Goal: Task Accomplishment & Management: Complete application form

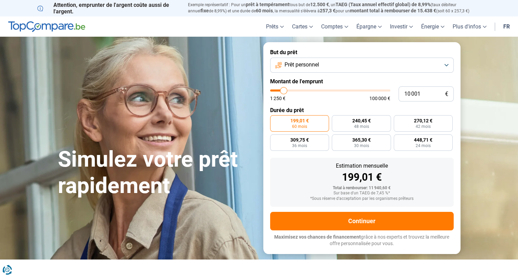
type input "8 750"
type input "8750"
type input "9 500"
type input "9500"
type input "10 750"
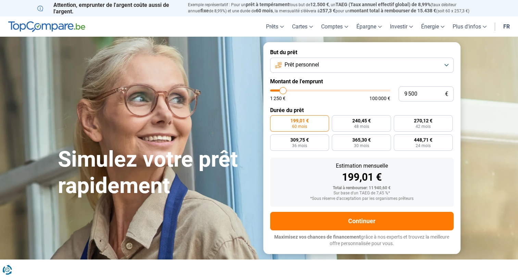
type input "10750"
type input "12 000"
type input "12000"
type input "13 750"
type input "13750"
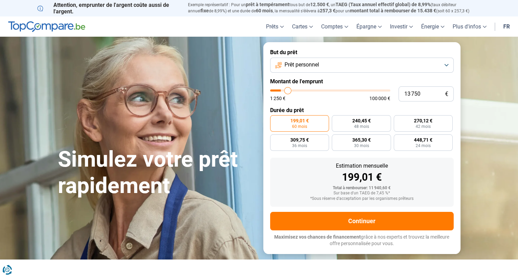
type input "15 000"
type input "15000"
type input "16 500"
type input "16500"
type input "18 500"
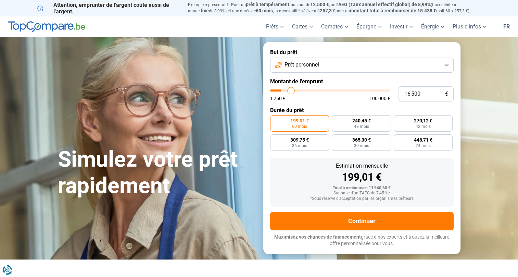
type input "18500"
type input "19 750"
type input "19750"
type input "21 750"
type input "21750"
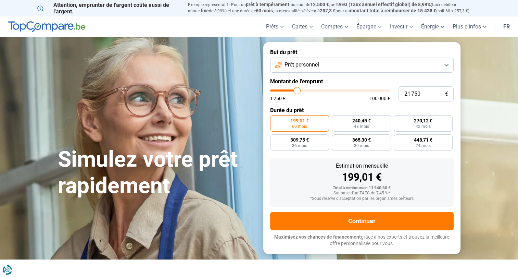
type input "23 500"
type input "23500"
type input "27 250"
type input "27250"
type input "31 000"
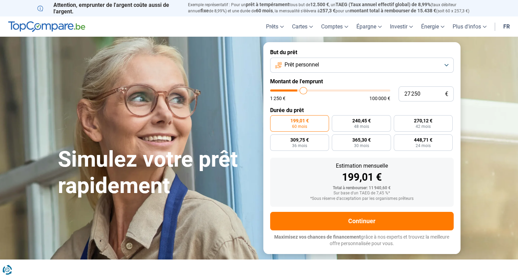
type input "31000"
type input "33 750"
type input "33750"
type input "37 750"
type input "37750"
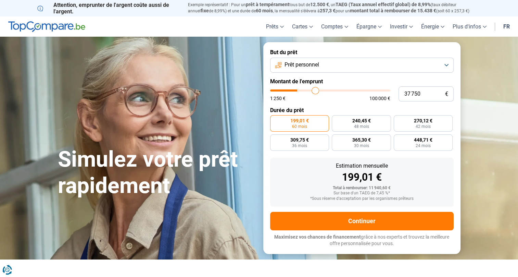
type input "40 000"
type input "40000"
type input "42 750"
type input "42750"
type input "44 250"
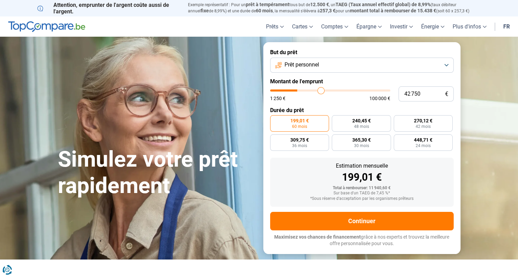
type input "44250"
type input "46 500"
type input "46500"
type input "47 250"
type input "47250"
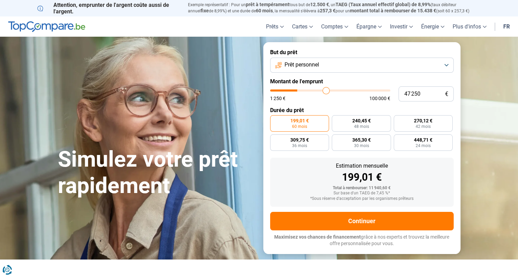
type input "48 000"
type input "48000"
type input "48 500"
type input "48500"
type input "49 250"
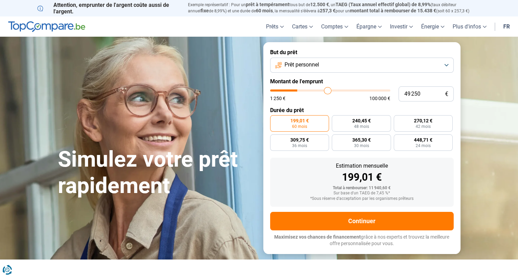
type input "49250"
type input "49 750"
type input "49750"
type input "50 500"
type input "50500"
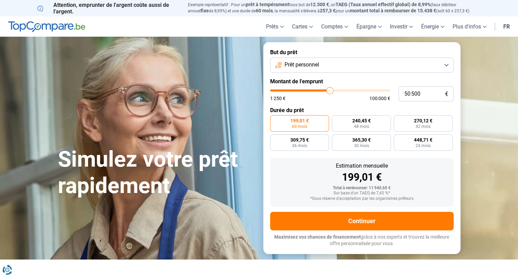
type input "51 000"
type input "51000"
type input "52 500"
type input "52500"
type input "53 500"
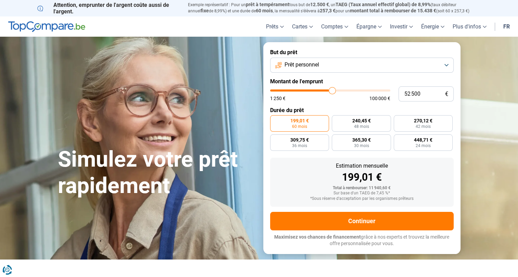
type input "53500"
type input "54 500"
type input "54500"
type input "55 750"
type input "55750"
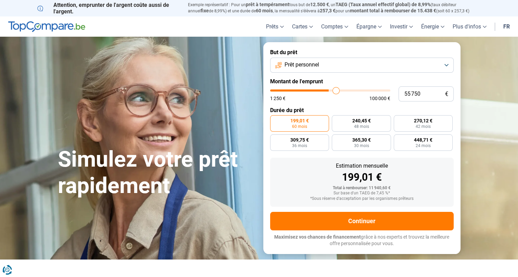
type input "57 250"
type input "57250"
type input "58 250"
type input "58250"
type input "59 250"
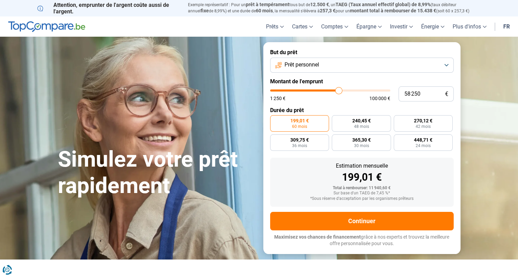
type input "59250"
type input "60 500"
type input "60500"
type input "61 250"
type input "61250"
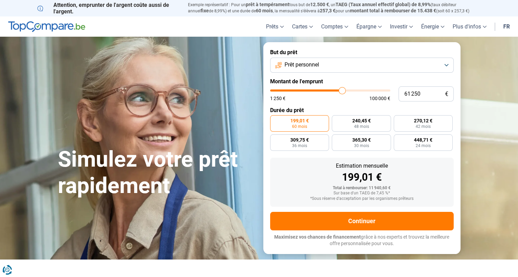
type input "62 250"
type input "62250"
type input "62 750"
type input "62750"
type input "63 000"
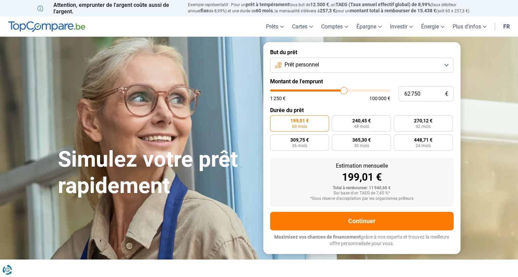
type input "63000"
type input "63 250"
type input "63250"
type input "63 500"
type input "63500"
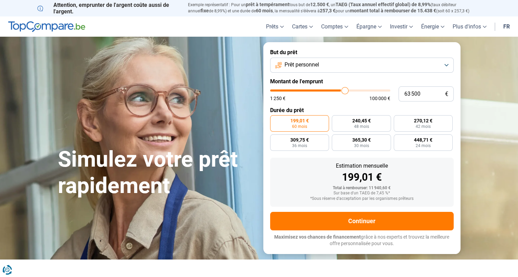
type input "63 750"
type input "63750"
type input "64 000"
type input "64000"
type input "64 250"
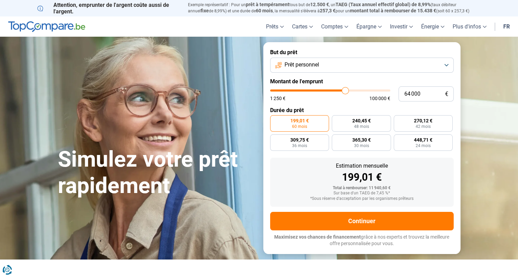
type input "64250"
type input "64 500"
type input "64500"
type input "65 000"
type input "65000"
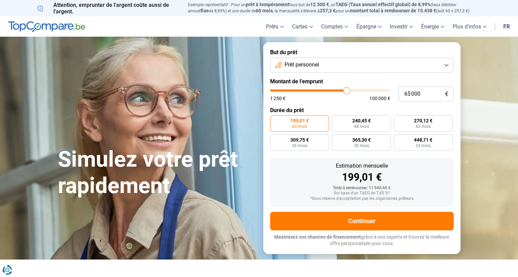
type input "65 500"
type input "65500"
type input "65 750"
type input "65750"
type input "66 250"
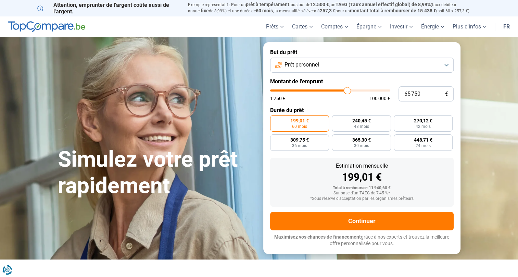
type input "66250"
type input "66 500"
type input "66500"
type input "66 750"
type input "66750"
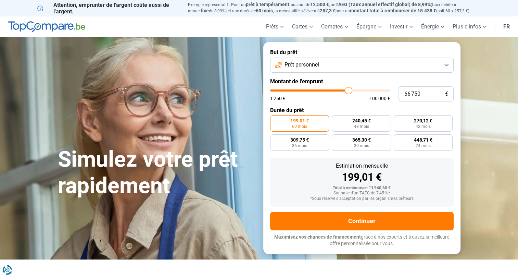
type input "66 500"
type input "66500"
type input "65 750"
type input "65750"
type input "65 500"
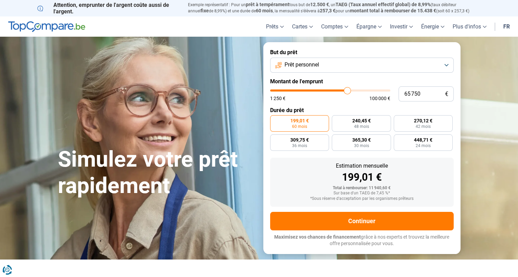
type input "65500"
type input "65 000"
type input "65000"
type input "64 250"
type input "64250"
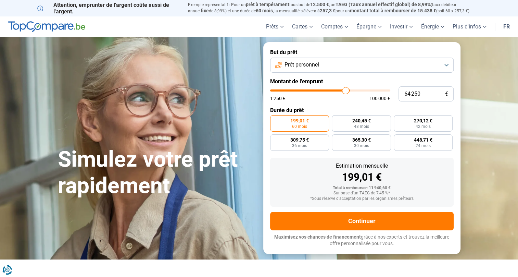
type input "63 250"
type input "63250"
type input "62 750"
type input "62750"
type input "62 250"
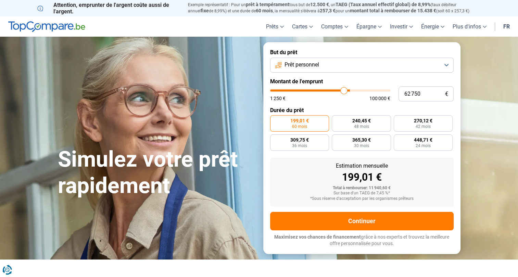
type input "62250"
type input "61 500"
type input "61500"
type input "61 250"
type input "61250"
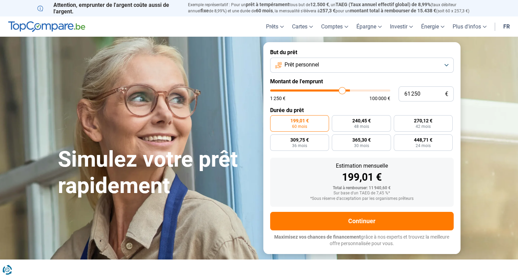
type input "61 000"
type input "61000"
type input "60 750"
type input "60750"
type input "60 500"
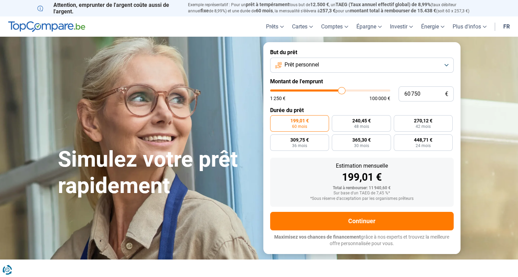
type input "60500"
type input "60 250"
type input "60250"
type input "60 000"
type input "60000"
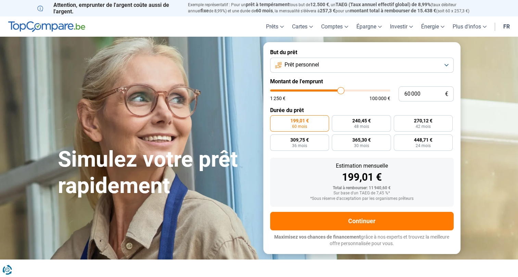
type input "59 750"
type input "59750"
type input "59 500"
type input "59500"
type input "59 250"
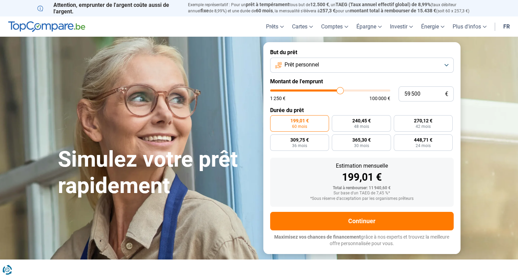
type input "59250"
type input "59 000"
type input "59000"
type input "58 750"
type input "58750"
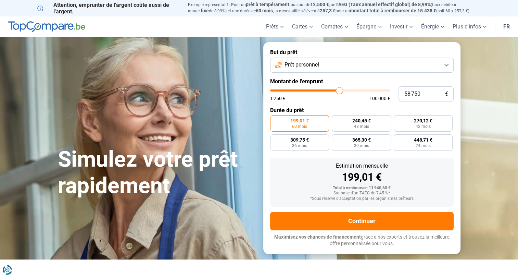
type input "58 500"
type input "58500"
type input "58 250"
type input "58250"
type input "58 000"
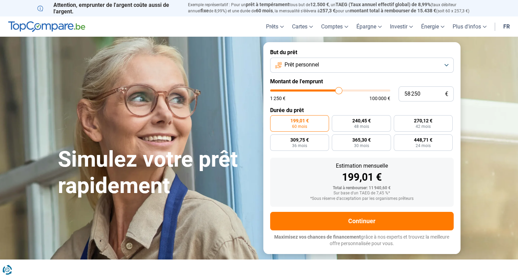
type input "58000"
type input "58 250"
type input "58250"
type input "58 500"
type input "58500"
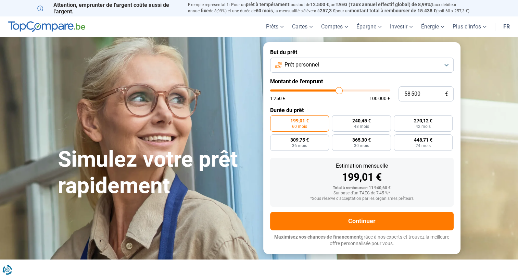
type input "58 750"
type input "58750"
type input "59 000"
type input "59000"
type input "59 250"
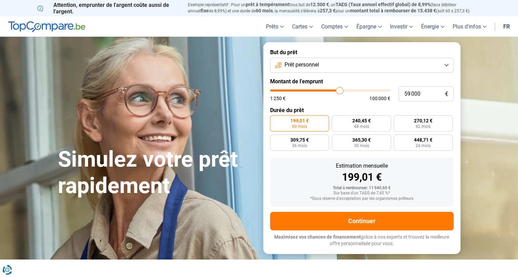
type input "59250"
type input "59 500"
type input "59500"
type input "59 750"
type input "59750"
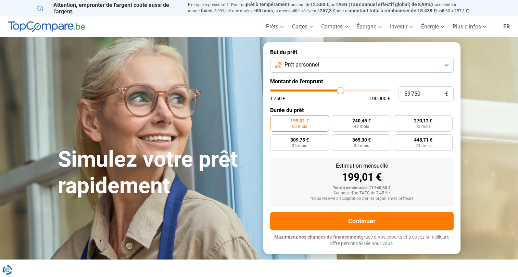
type input "60 000"
type input "60000"
type input "60 250"
type input "60250"
type input "60 500"
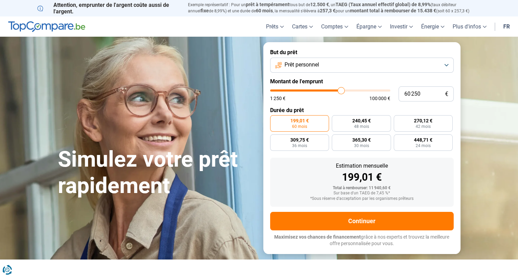
type input "60500"
type input "60 750"
type input "60750"
type input "61 000"
type input "61000"
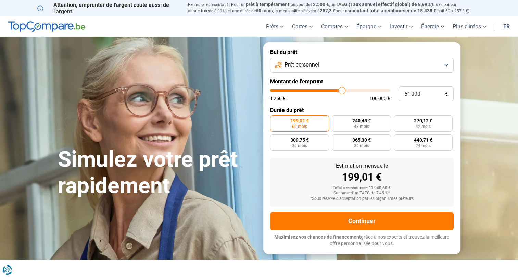
type input "61 250"
type input "61250"
type input "61 500"
type input "61500"
type input "61 750"
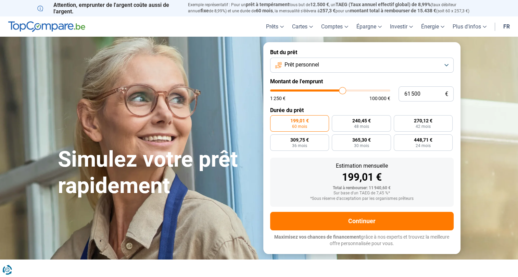
type input "61750"
type input "62 000"
type input "62000"
type input "62 250"
type input "62250"
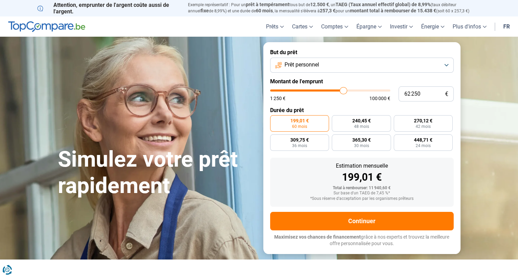
type input "62 500"
type input "62500"
type input "62 750"
type input "62750"
type input "63 000"
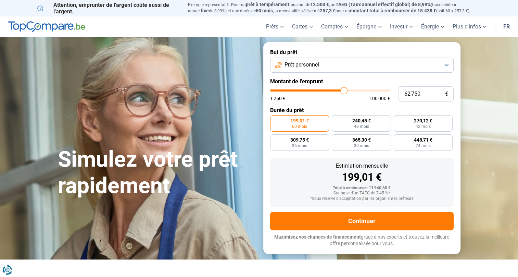
type input "63000"
type input "63 250"
type input "63250"
type input "63 750"
type input "63750"
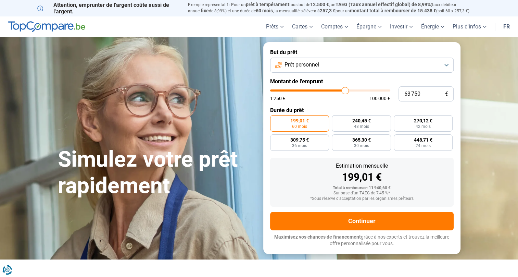
type input "64 000"
type input "64000"
type input "64 250"
type input "64250"
type input "64 500"
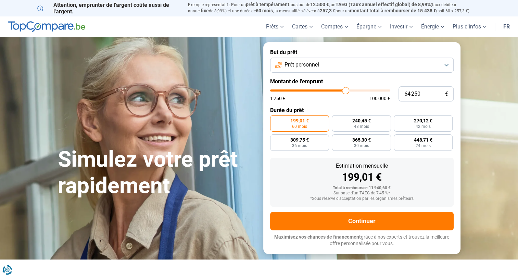
type input "64500"
type input "64 750"
type input "64750"
type input "65 000"
type input "65000"
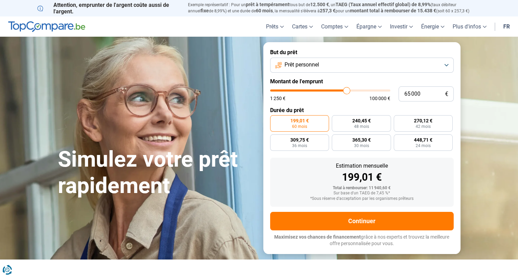
drag, startPoint x: 282, startPoint y: 88, endPoint x: 346, endPoint y: 89, distance: 64.4
click at [346, 89] on input "range" at bounding box center [330, 90] width 120 height 2
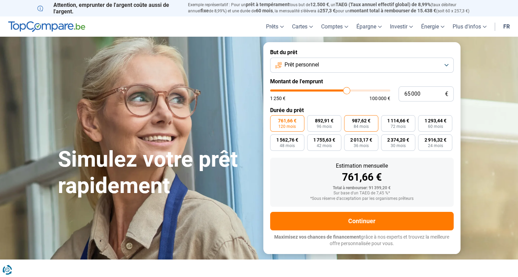
click at [352, 125] on label "987,62 € 84 mois" at bounding box center [361, 123] width 34 height 16
click at [348, 119] on input "987,62 € 84 mois" at bounding box center [346, 117] width 4 height 4
